Goal: Go to known website: Access a specific website the user already knows

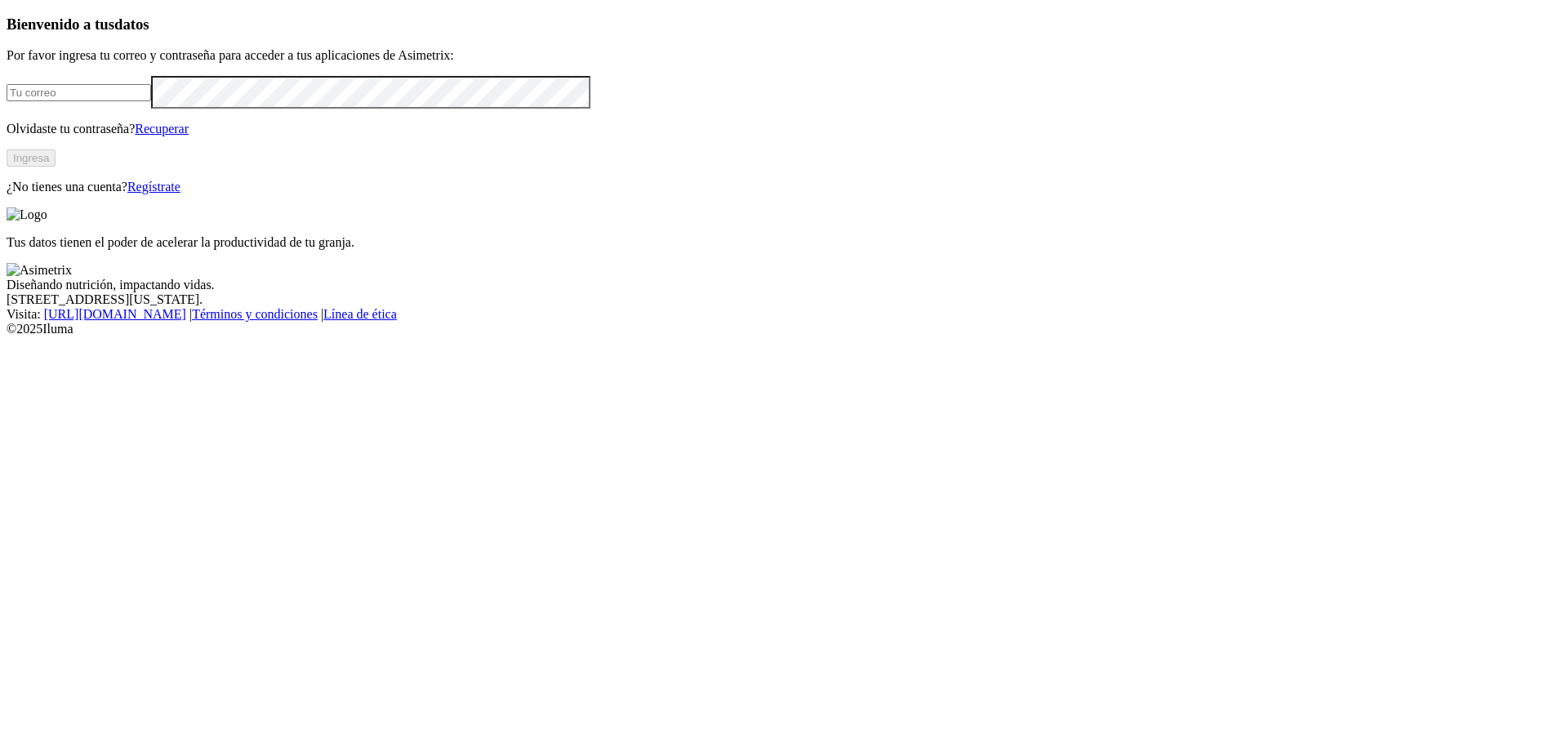
click at [151, 102] on input "email" at bounding box center [78, 93] width 144 height 17
type input "[PERSON_NAME][EMAIL_ADDRESS][PERSON_NAME][DOMAIN_NAME]"
click at [55, 166] on button "Ingresa" at bounding box center [31, 158] width 49 height 17
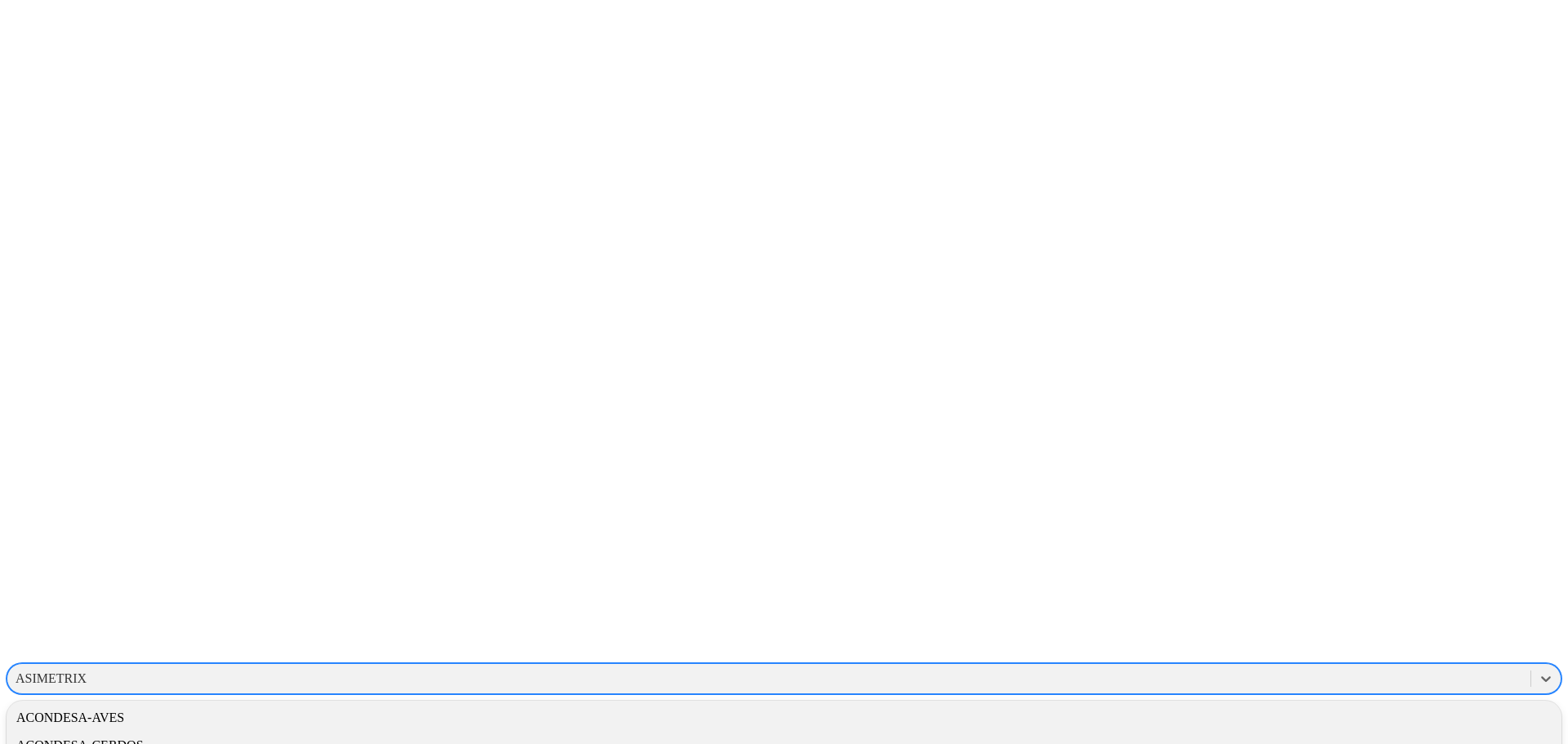
click at [1241, 666] on div "ASIMETRIX" at bounding box center [769, 678] width 1524 height 25
click at [1338, 738] on div "ALIAR" at bounding box center [784, 752] width 1555 height 28
